Goal: Transaction & Acquisition: Purchase product/service

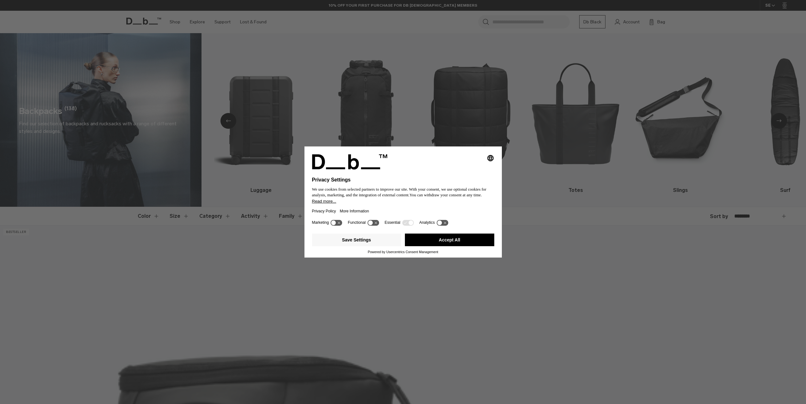
click at [451, 238] on button "Accept All" at bounding box center [449, 240] width 89 height 13
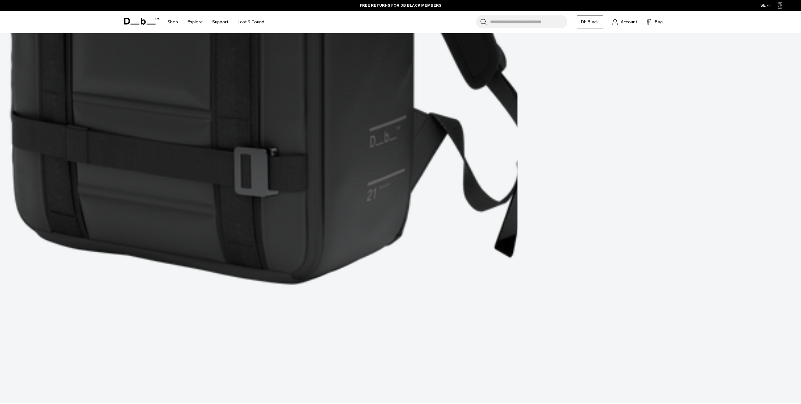
scroll to position [2588, 0]
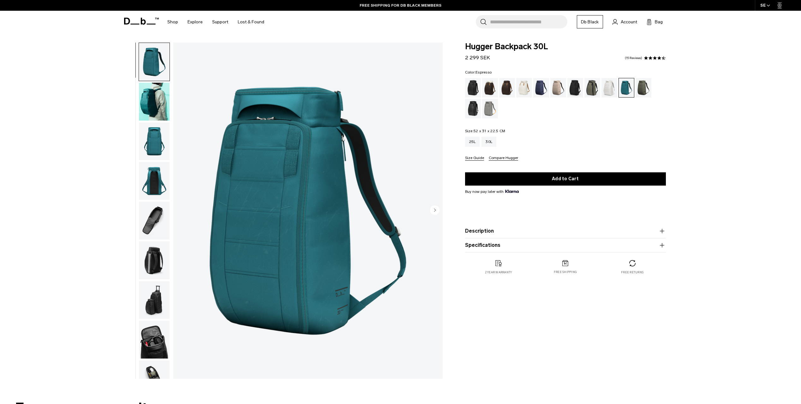
click at [508, 86] on div "Espresso" at bounding box center [507, 88] width 16 height 20
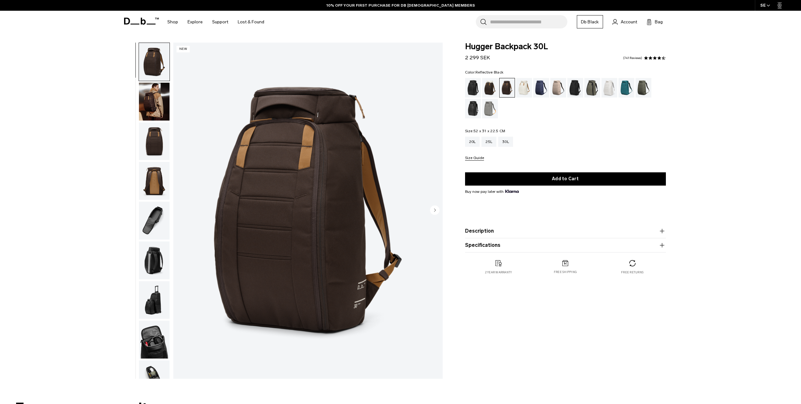
click at [472, 103] on div "Reflective Black" at bounding box center [473, 109] width 16 height 20
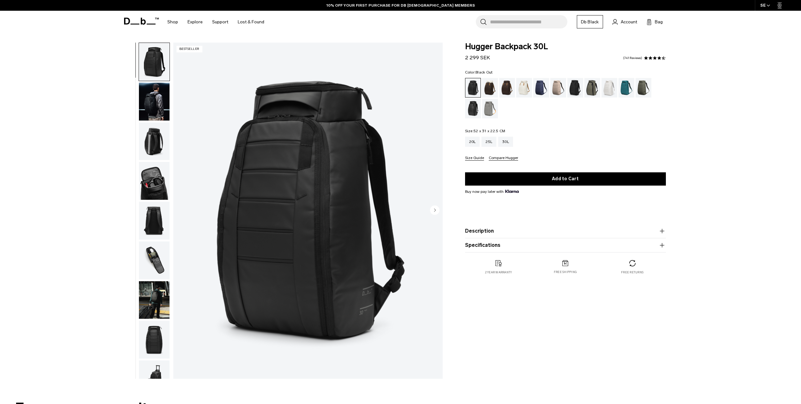
click at [149, 175] on img "button" at bounding box center [154, 181] width 31 height 38
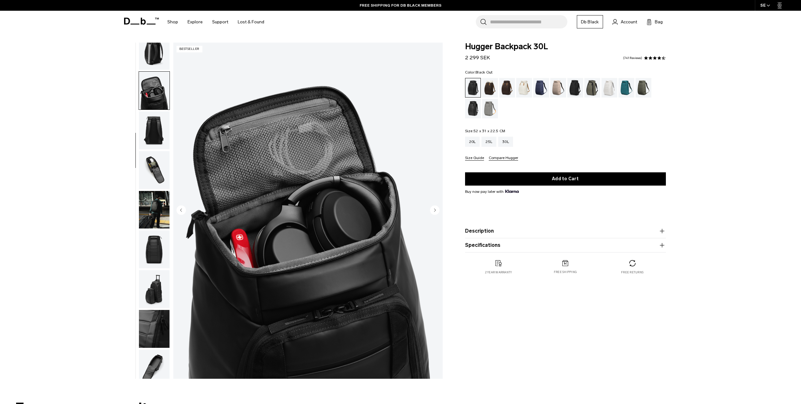
scroll to position [99, 0]
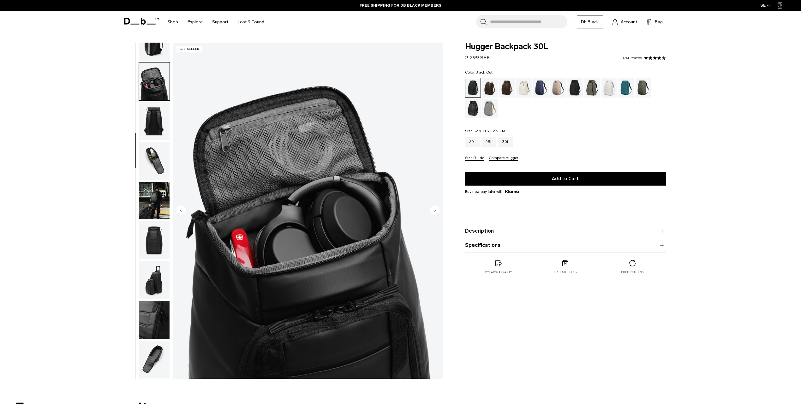
click at [150, 196] on img "button" at bounding box center [154, 201] width 31 height 38
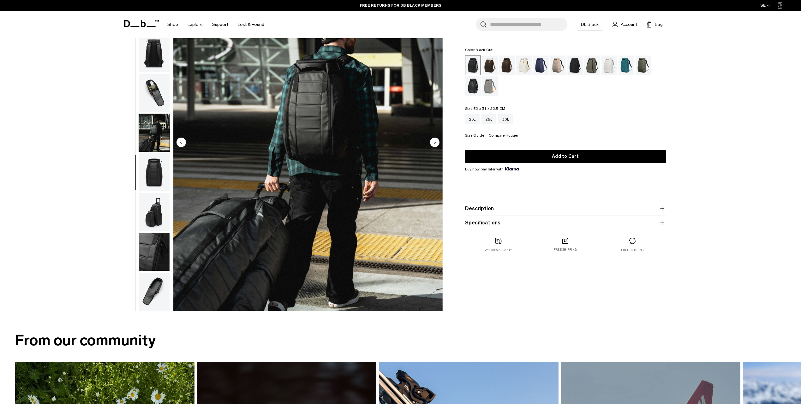
scroll to position [95, 0]
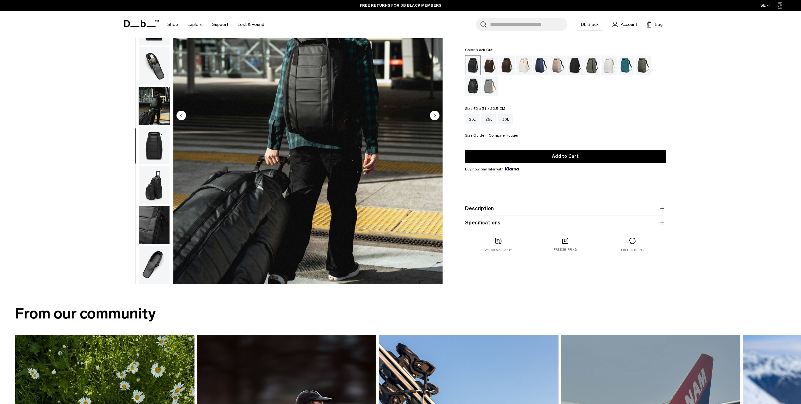
click at [153, 254] on img "button" at bounding box center [154, 265] width 31 height 38
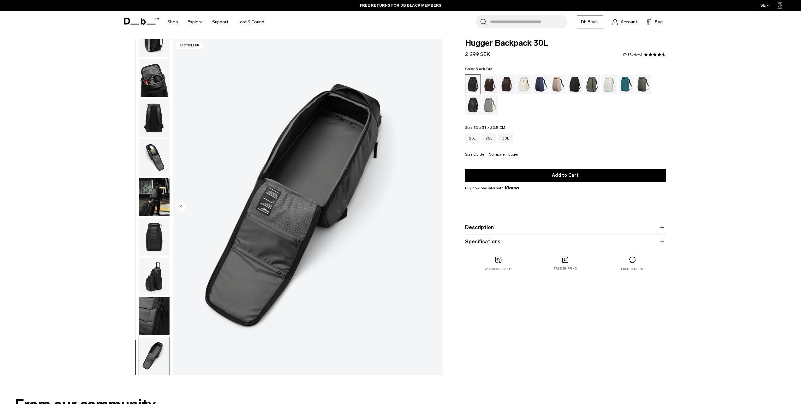
scroll to position [0, 0]
